Goal: Task Accomplishment & Management: Use online tool/utility

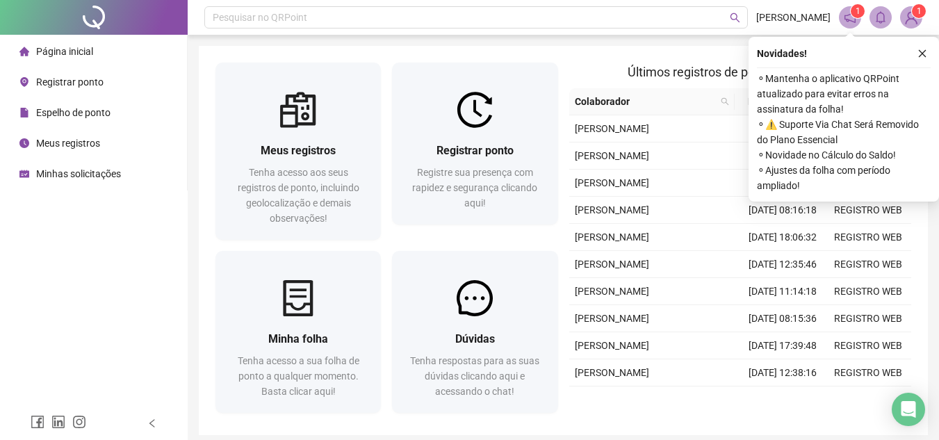
click at [53, 81] on span "Registrar ponto" at bounding box center [69, 81] width 67 height 11
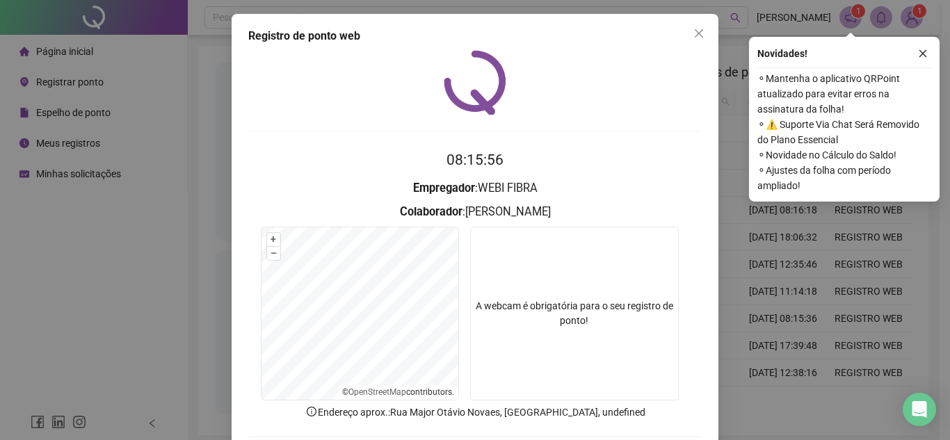
scroll to position [72, 0]
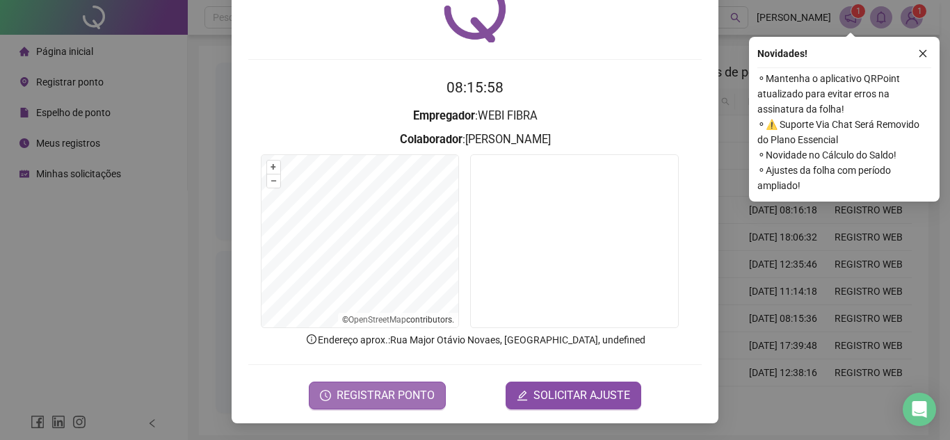
click at [371, 396] on span "REGISTRAR PONTO" at bounding box center [385, 395] width 98 height 17
